Goal: Transaction & Acquisition: Purchase product/service

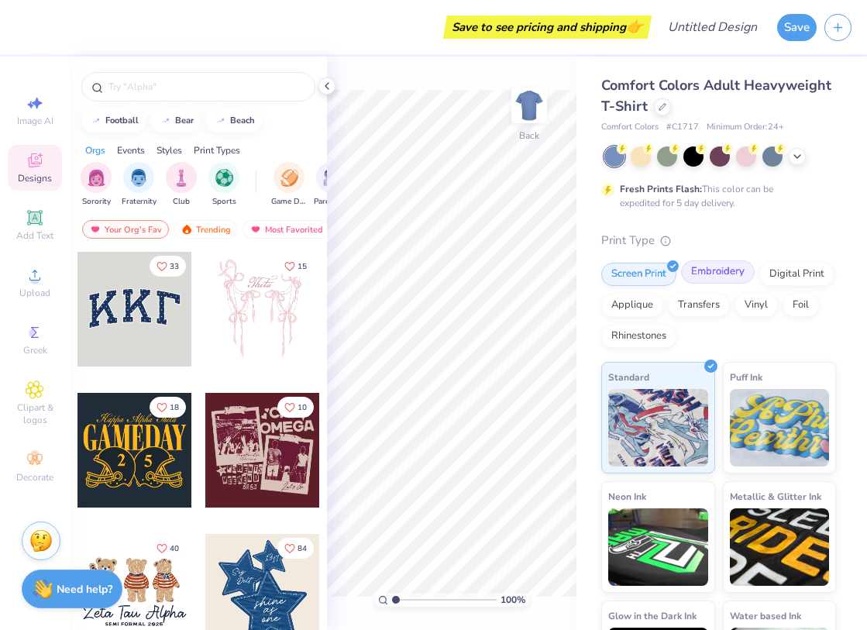
click at [719, 277] on div "Embroidery" at bounding box center [718, 271] width 74 height 23
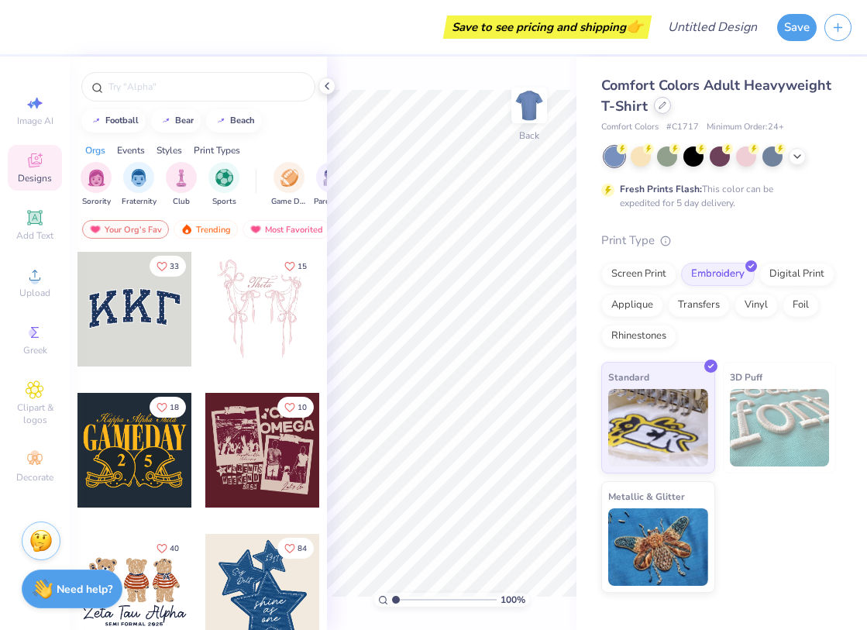
click at [659, 107] on icon at bounding box center [663, 106] width 8 height 8
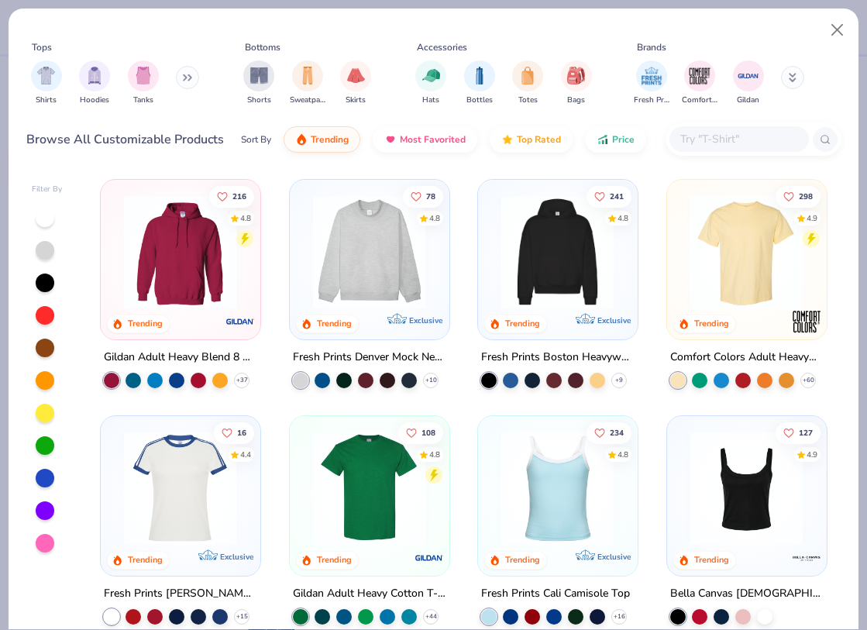
click at [190, 80] on icon at bounding box center [187, 78] width 9 height 8
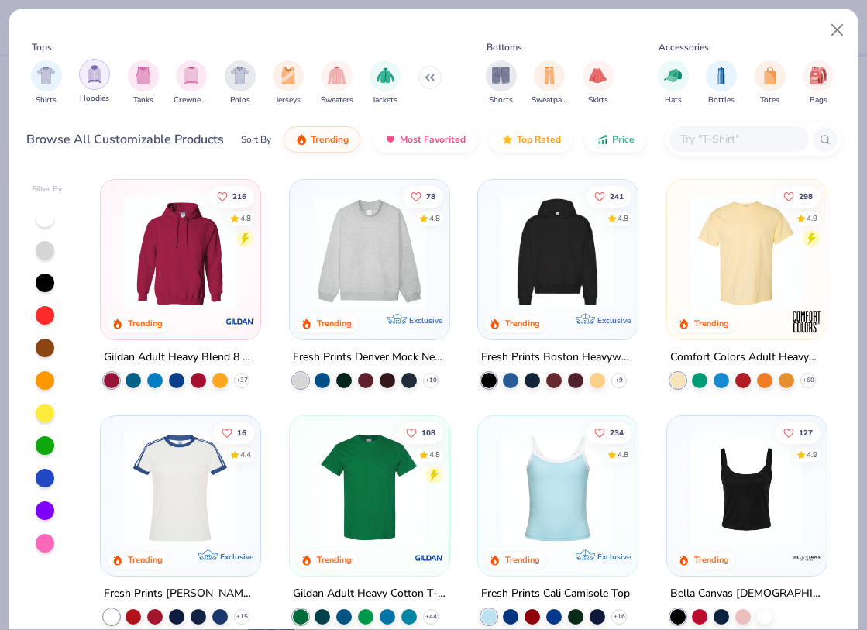
click at [98, 78] on img "filter for Hoodies" at bounding box center [94, 74] width 17 height 18
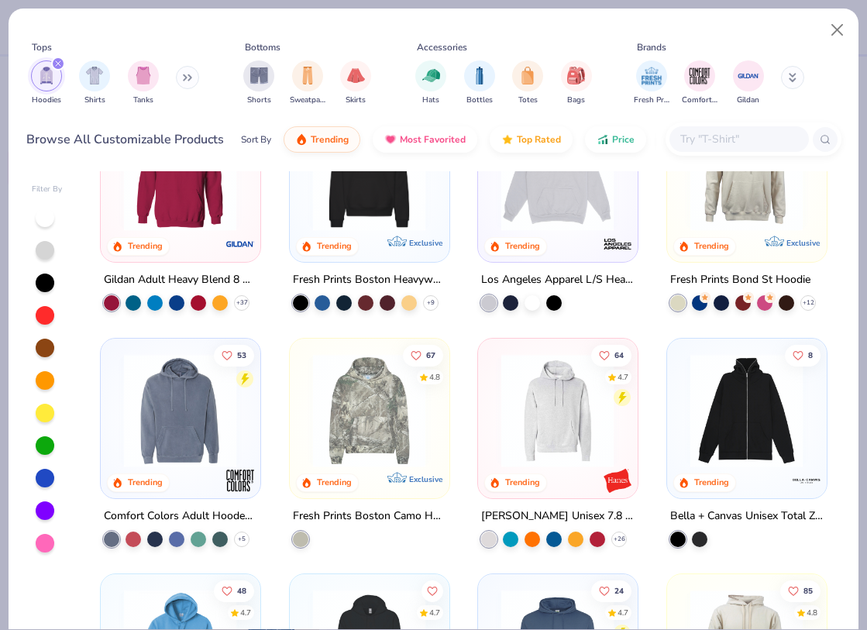
scroll to position [92, 0]
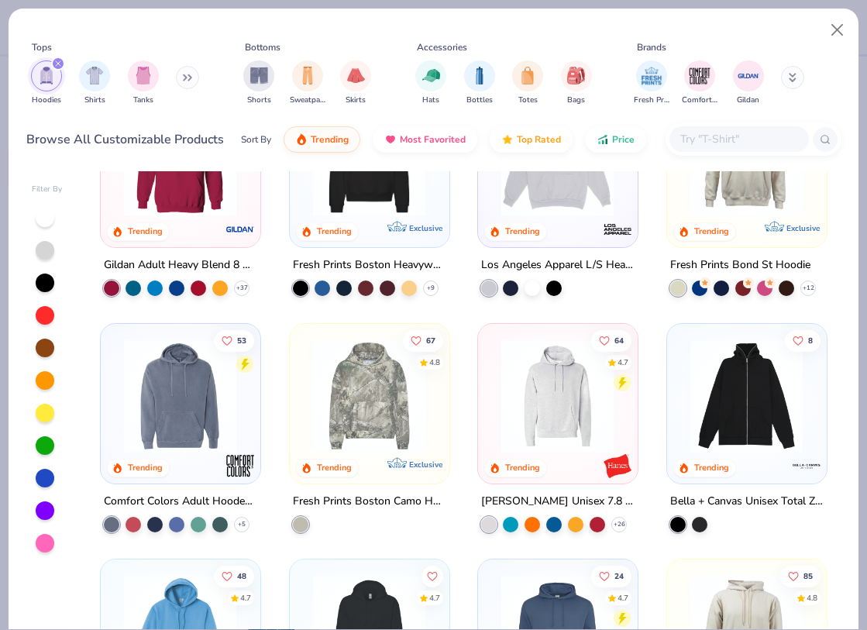
click at [364, 394] on img at bounding box center [369, 395] width 128 height 113
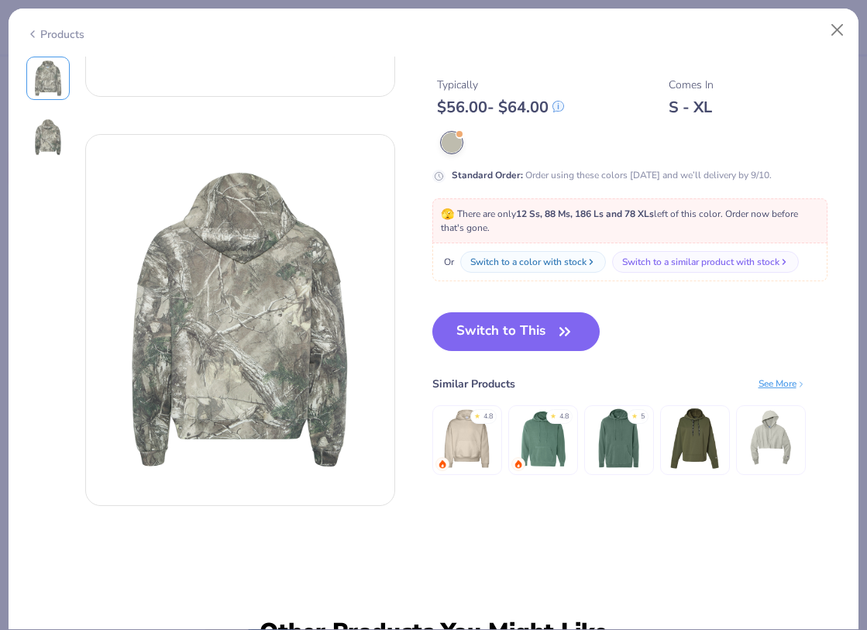
scroll to position [337, 0]
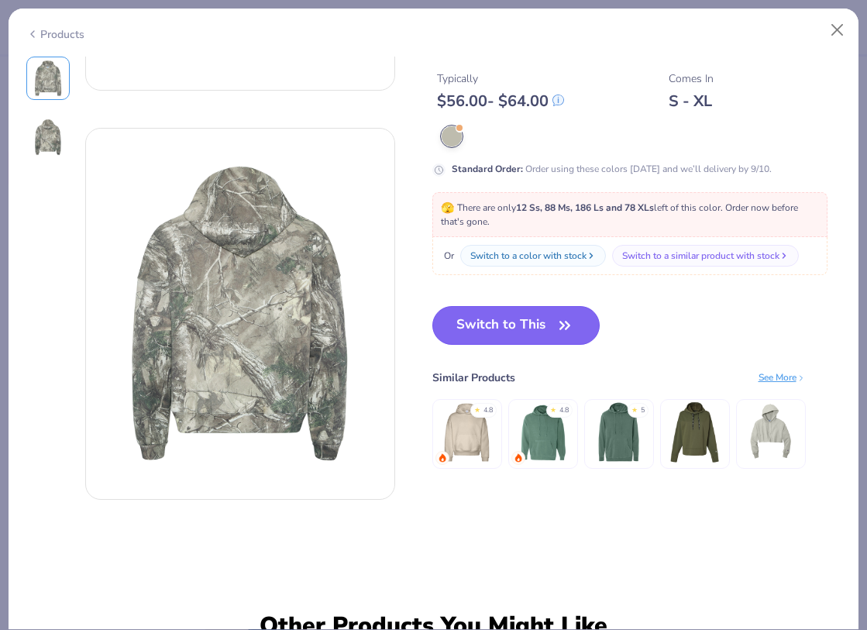
click at [535, 325] on button "Switch to This" at bounding box center [516, 325] width 168 height 39
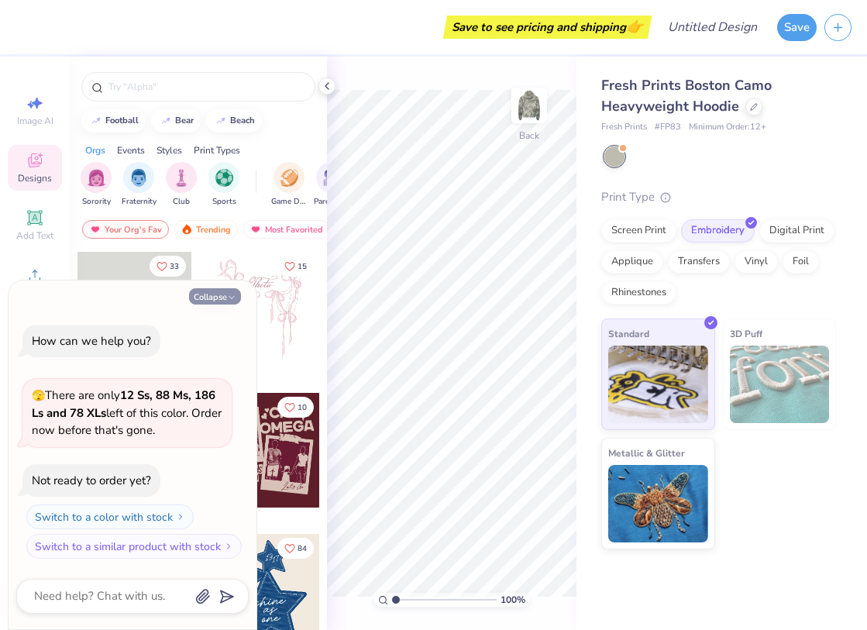
click at [221, 296] on button "Collapse" at bounding box center [215, 296] width 52 height 16
type textarea "x"
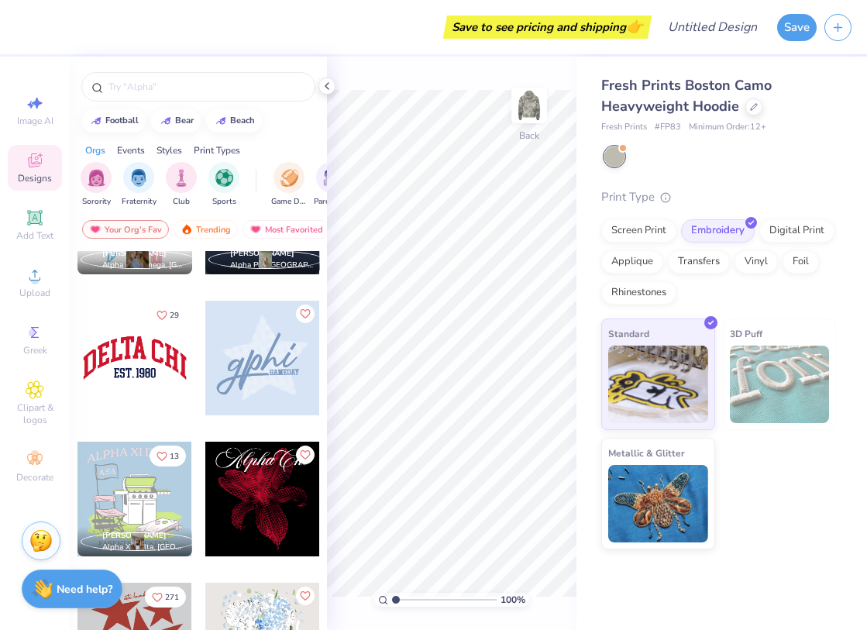
scroll to position [1083, 0]
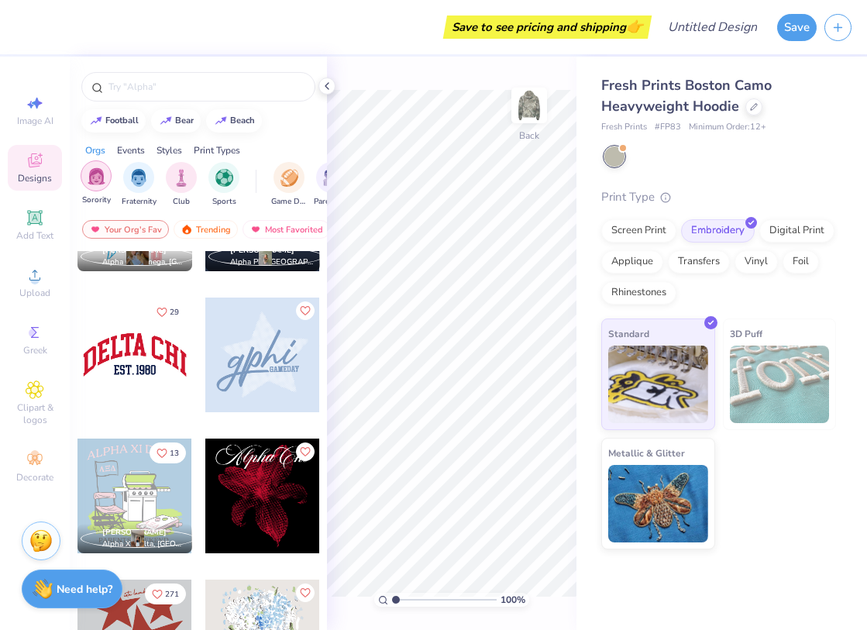
click at [98, 184] on img "filter for Sorority" at bounding box center [97, 176] width 18 height 18
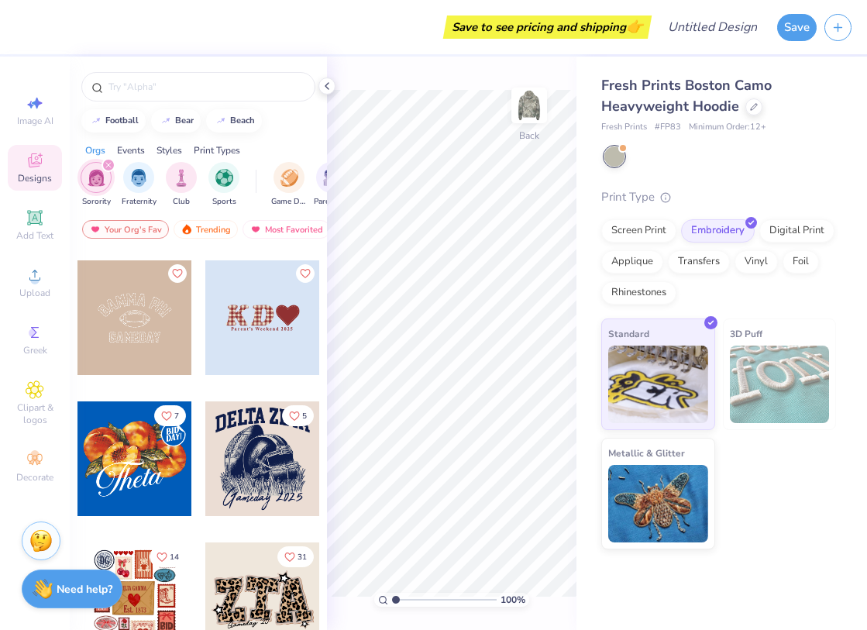
scroll to position [1786, 0]
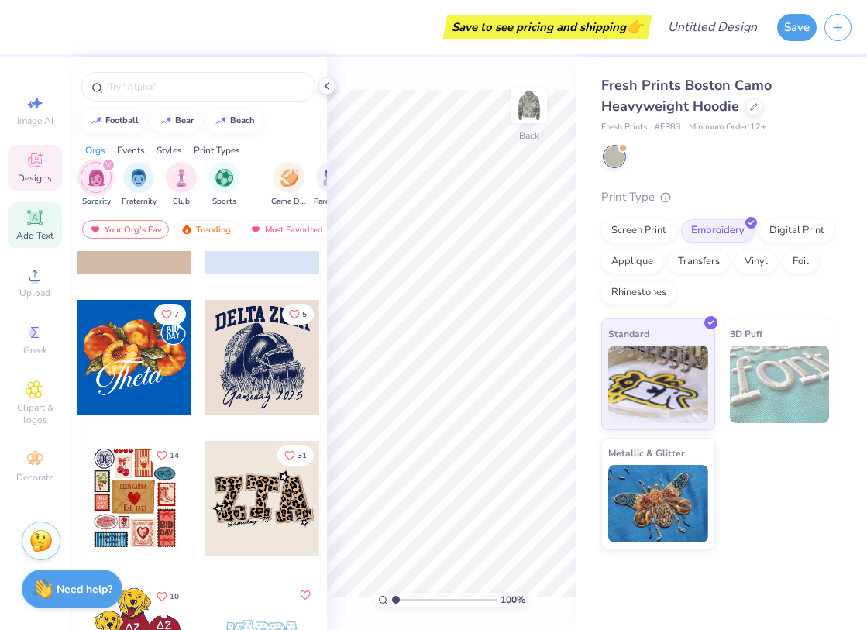
click at [43, 224] on icon at bounding box center [35, 217] width 19 height 19
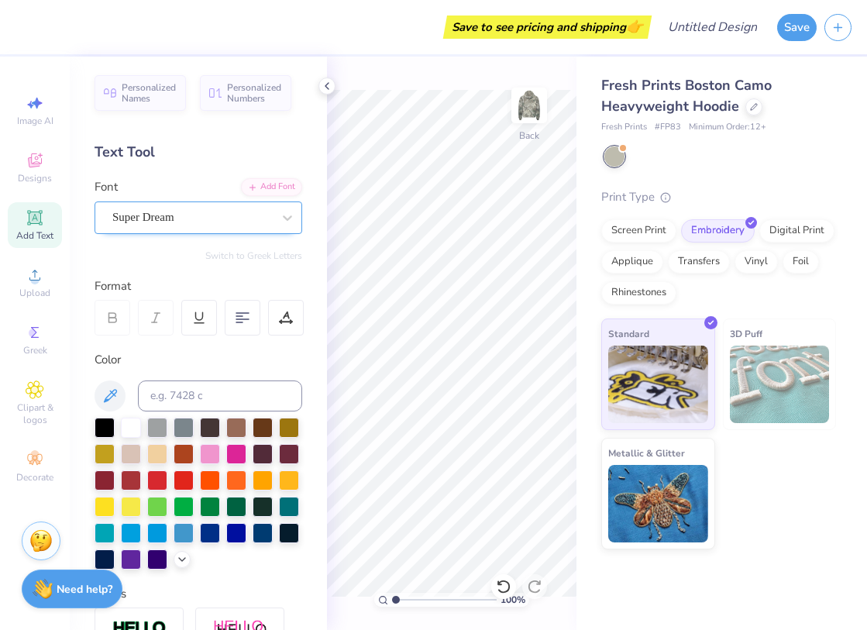
click at [198, 221] on div "Super Dream" at bounding box center [192, 217] width 163 height 24
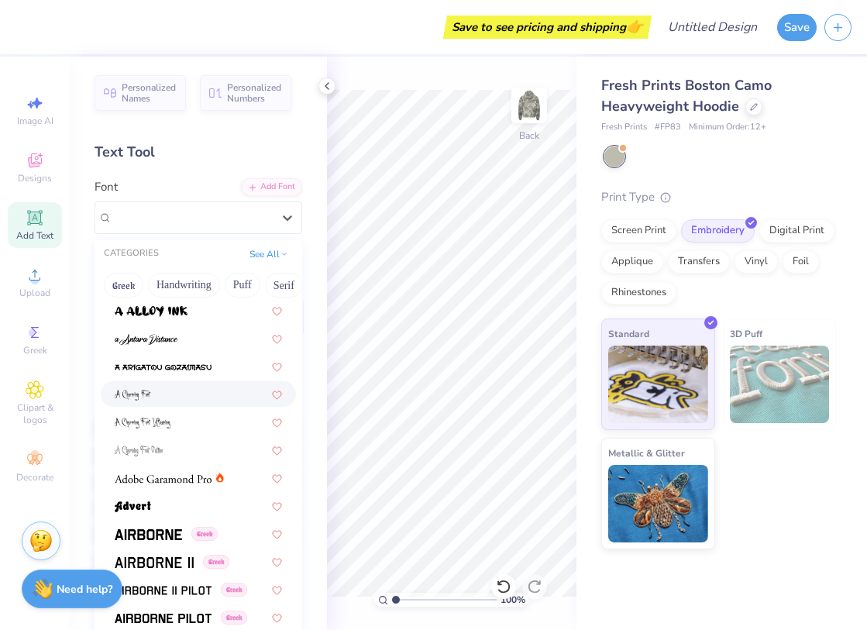
scroll to position [72, 0]
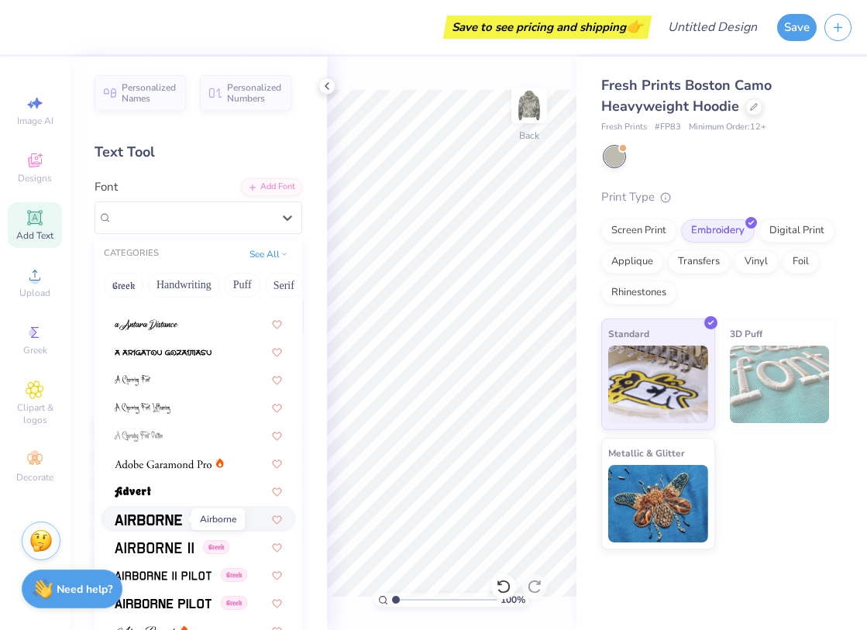
click at [157, 518] on img at bounding box center [148, 520] width 67 height 11
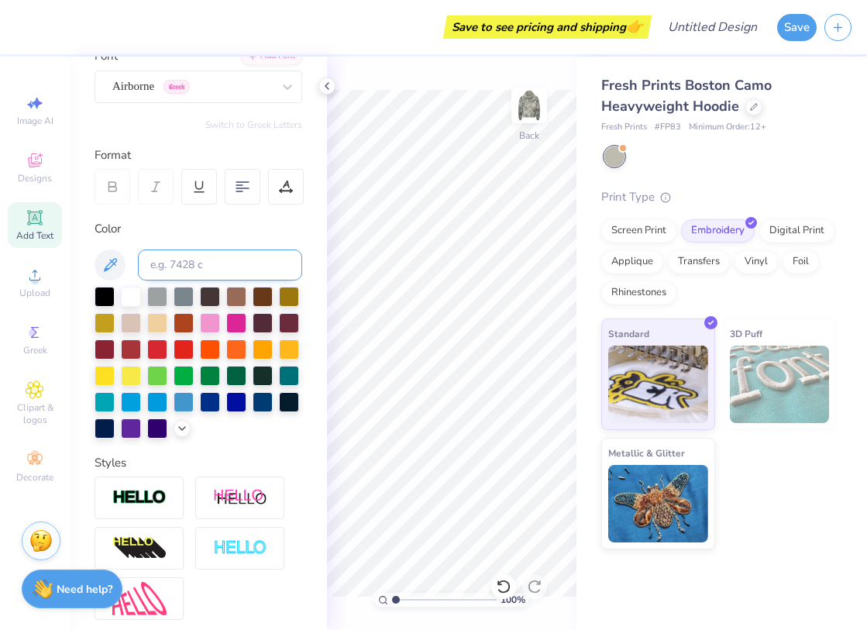
scroll to position [0, 0]
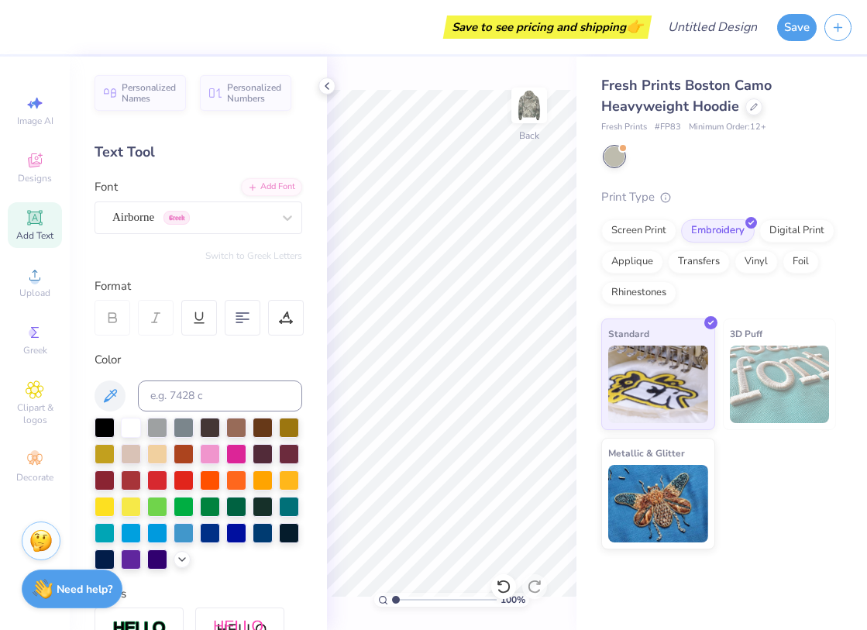
click at [43, 222] on icon at bounding box center [35, 217] width 19 height 19
click at [24, 226] on div "Add Text" at bounding box center [35, 225] width 54 height 46
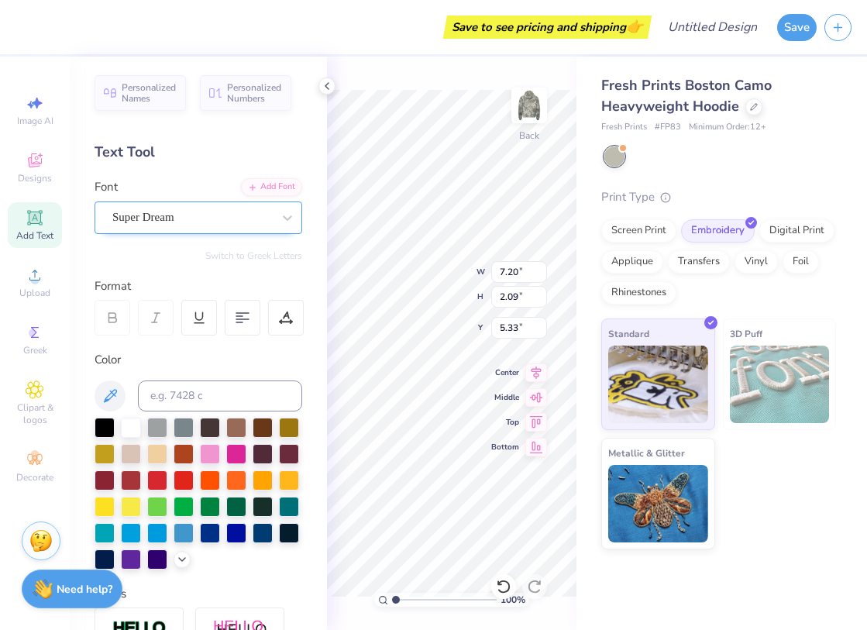
type textarea "TRI DELTA"
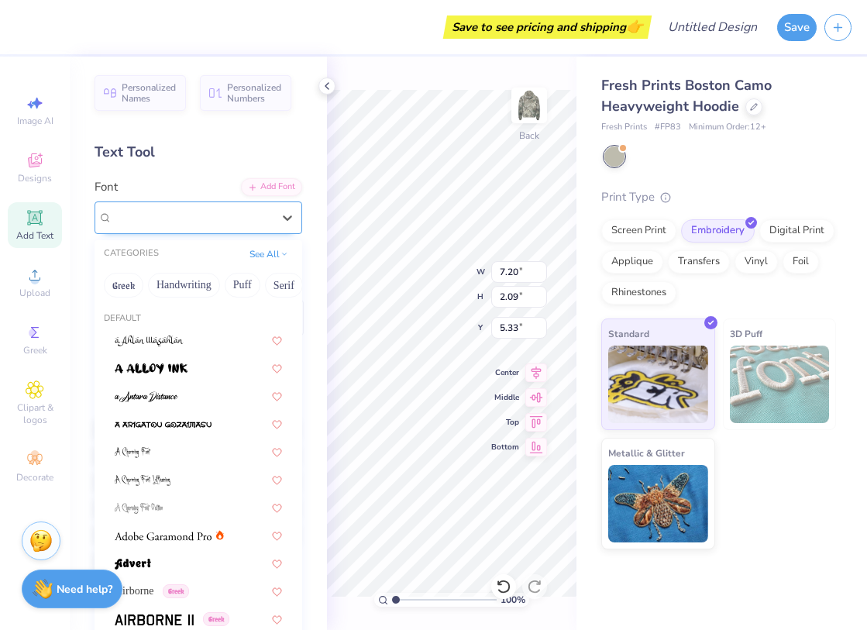
click at [198, 221] on div "Super Dream" at bounding box center [192, 217] width 163 height 24
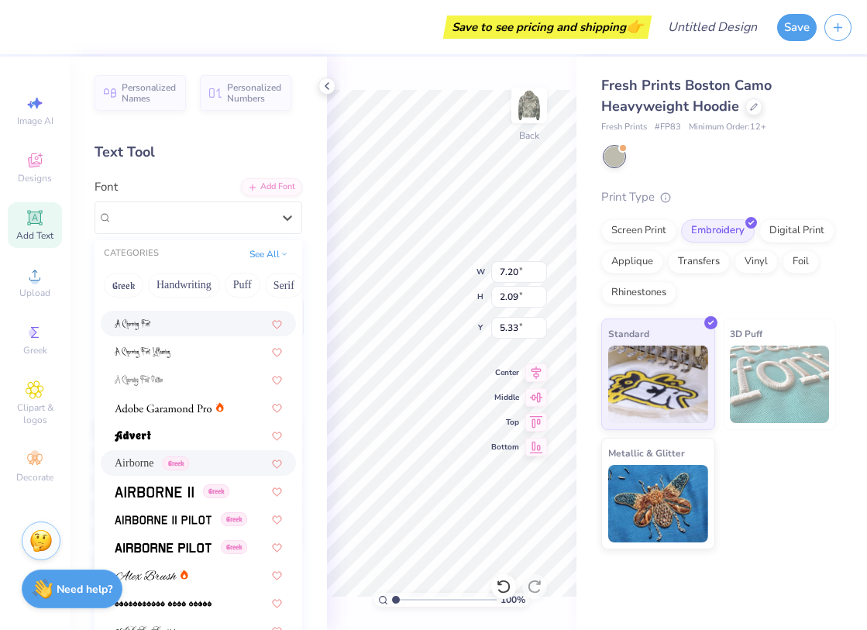
scroll to position [127, 0]
click at [179, 462] on span "Greek" at bounding box center [176, 464] width 26 height 14
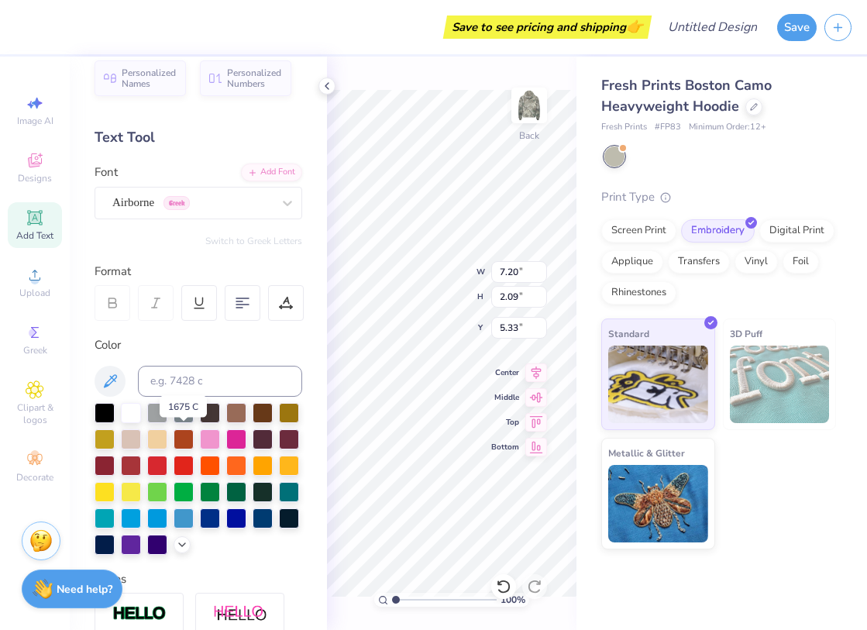
scroll to position [17, 0]
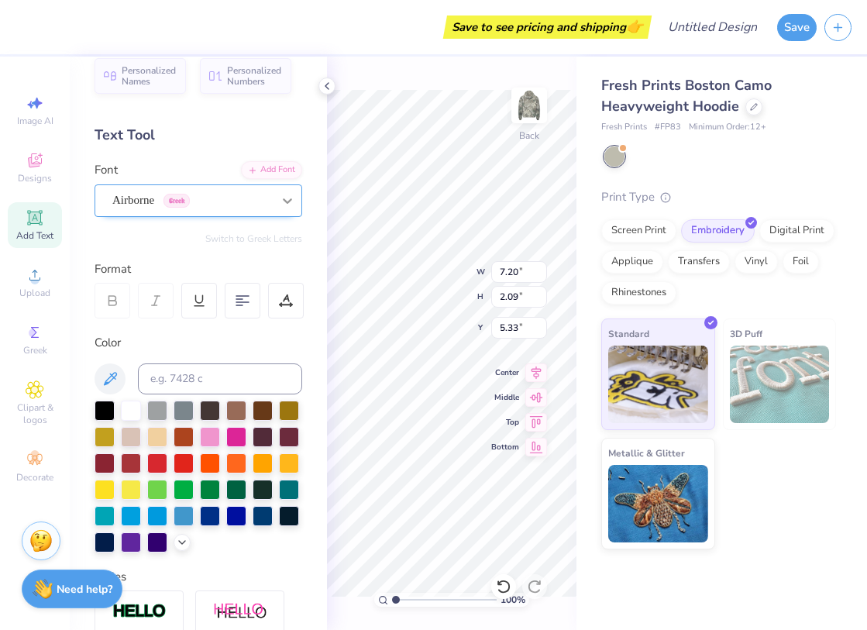
click at [288, 200] on icon at bounding box center [288, 201] width 16 height 16
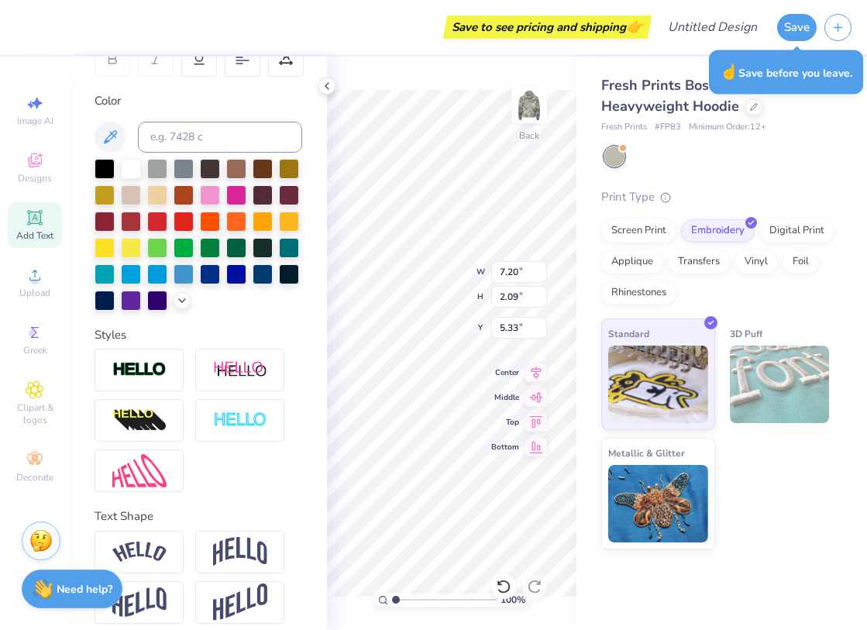
scroll to position [270, 0]
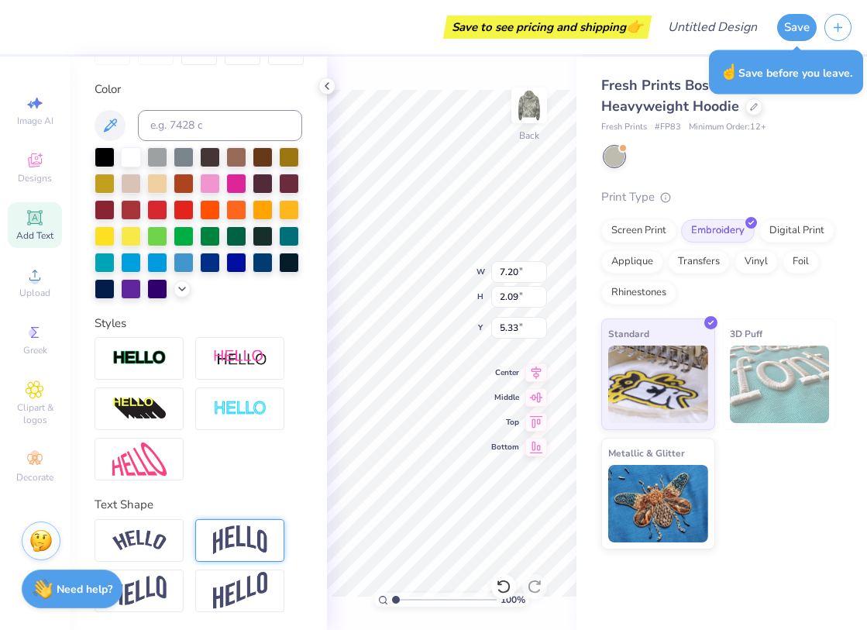
click at [249, 539] on img at bounding box center [240, 539] width 54 height 29
click at [537, 297] on div "100 % Back W 7.20 7.20 " H 2.09 2.09 " Y 5.33 5.33 " Center Middle Top Bottom" at bounding box center [452, 344] width 250 height 574
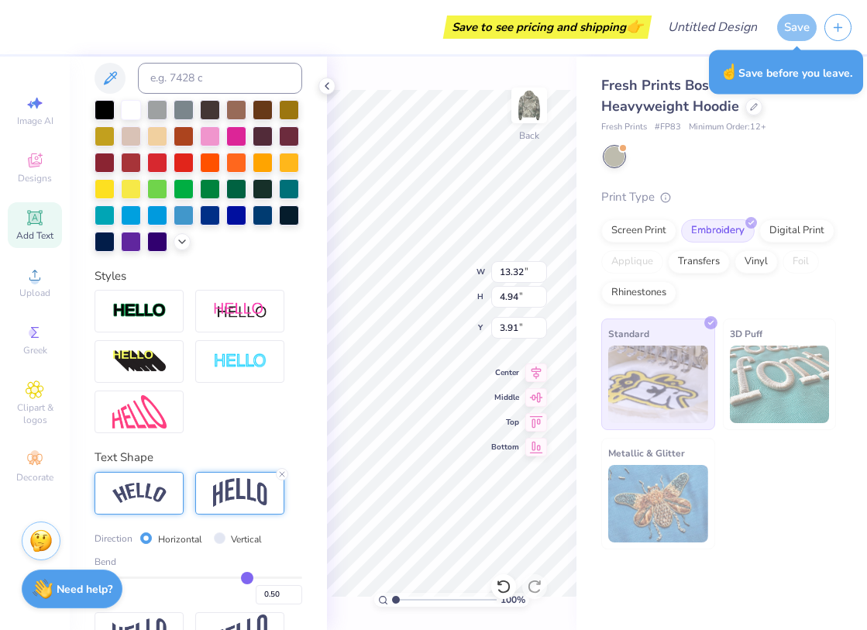
scroll to position [361, 0]
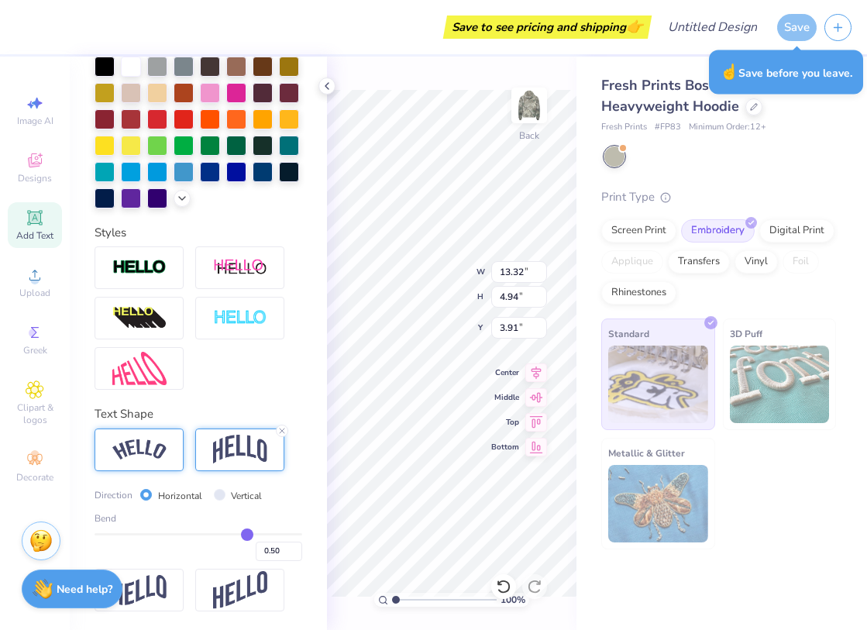
click at [146, 449] on img at bounding box center [139, 449] width 54 height 21
type input "15.75"
type input "4.13"
type input "4.31"
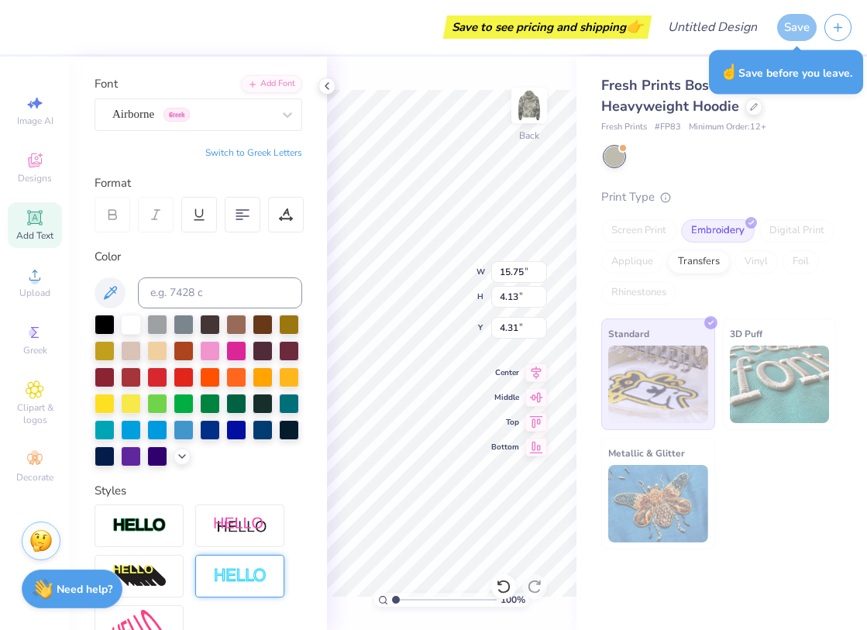
scroll to position [0, 0]
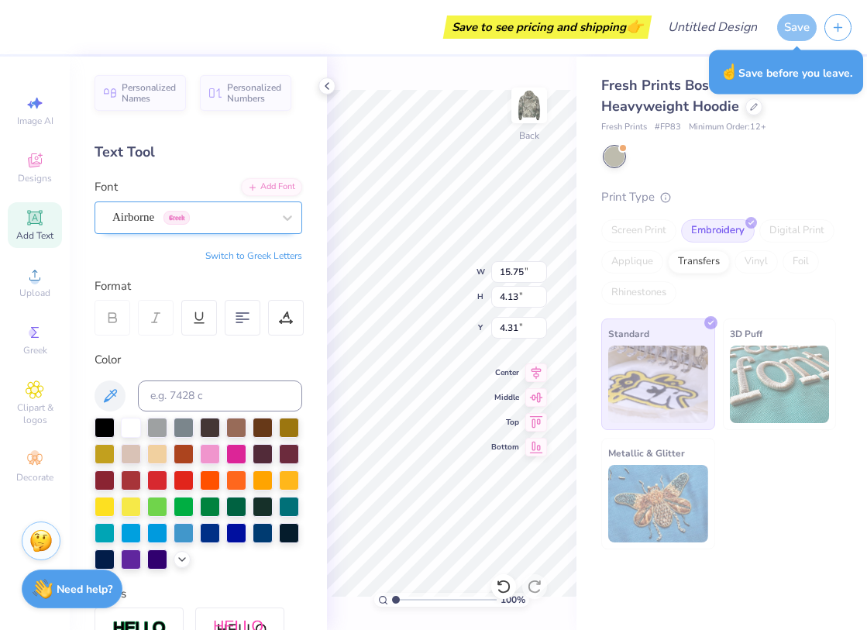
click at [205, 221] on div "Airborne Greek" at bounding box center [192, 217] width 163 height 24
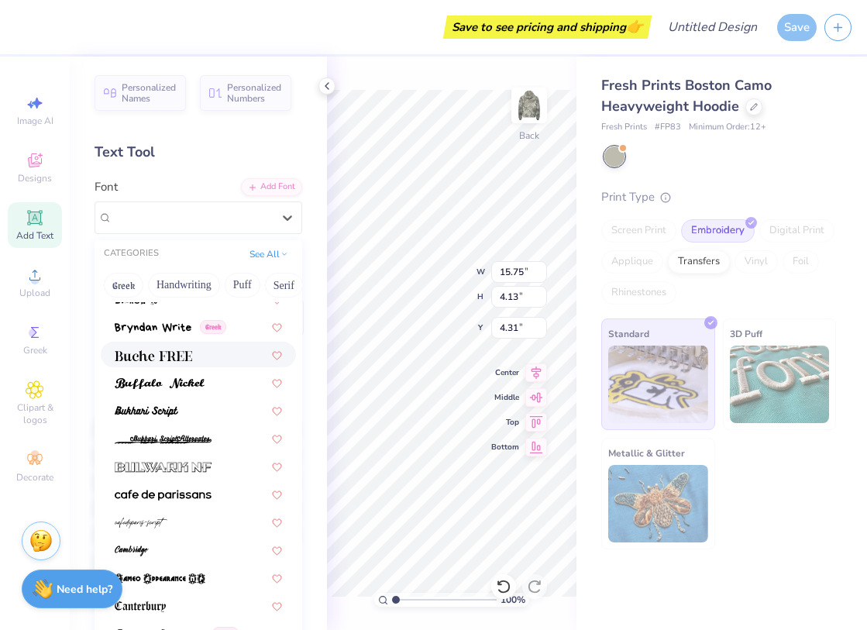
scroll to position [1487, 0]
